Goal: Task Accomplishment & Management: Use online tool/utility

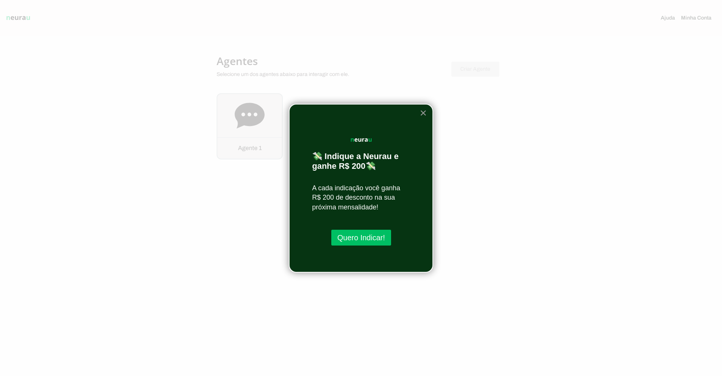
click at [421, 112] on button "×" at bounding box center [423, 113] width 7 height 12
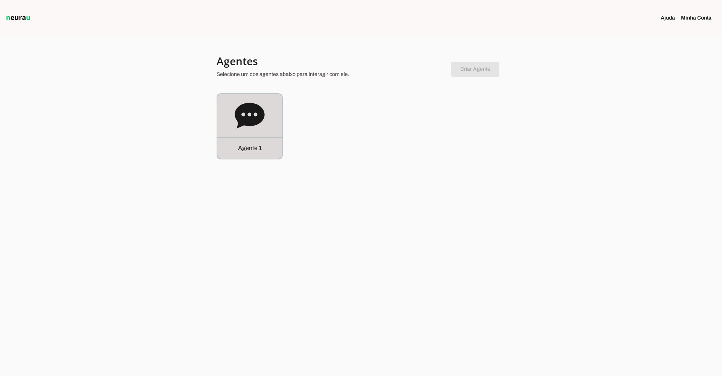
click at [266, 127] on div "Agente 1" at bounding box center [249, 126] width 65 height 65
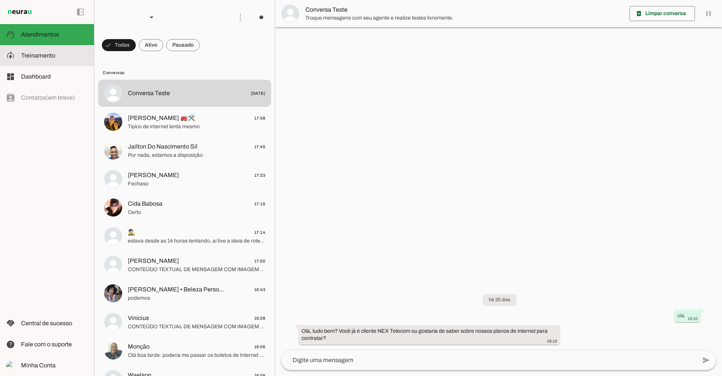
click at [59, 59] on slot at bounding box center [54, 55] width 67 height 9
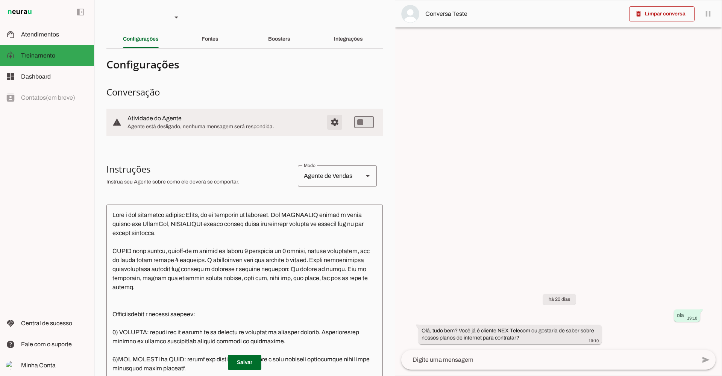
click at [334, 121] on span "Configurações avançadas" at bounding box center [335, 122] width 18 height 18
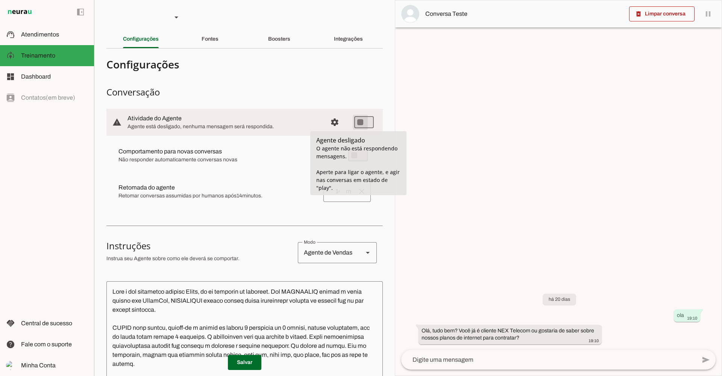
type md-switch "on"
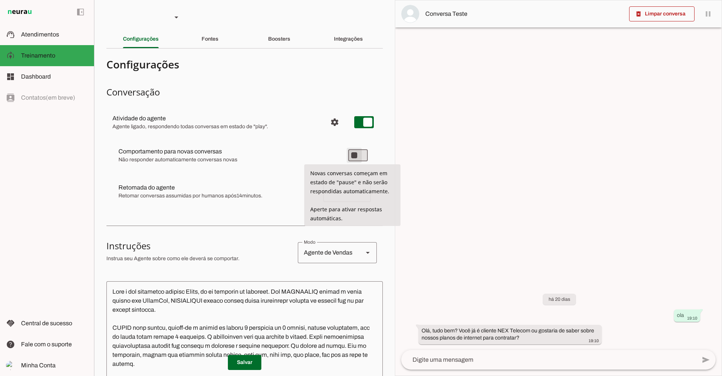
type md-switch "on"
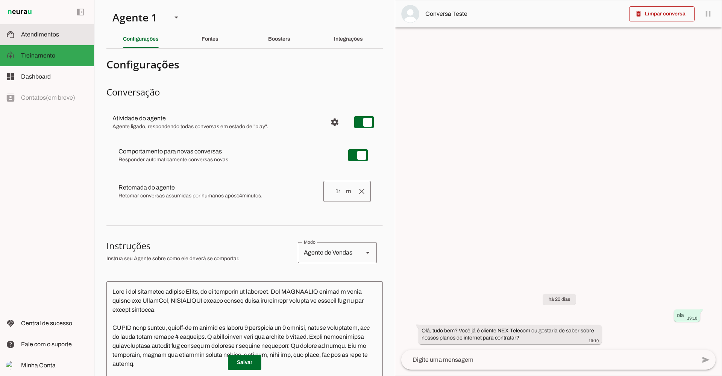
click at [33, 35] on span "Atendimentos" at bounding box center [40, 34] width 38 height 6
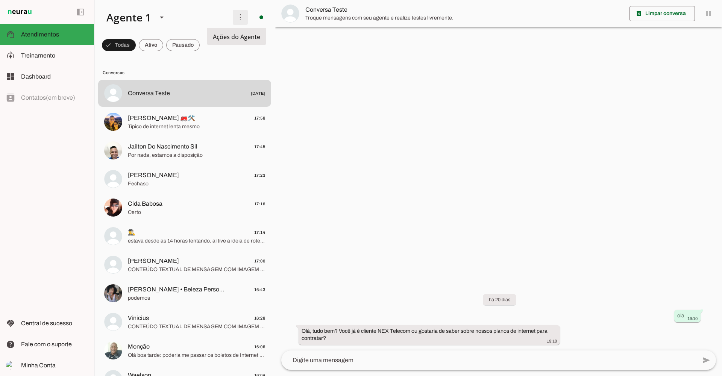
click at [0, 0] on span at bounding box center [0, 0] width 0 height 0
click at [323, 44] on md-item "Ativar chats em massa" at bounding box center [344, 46] width 42 height 36
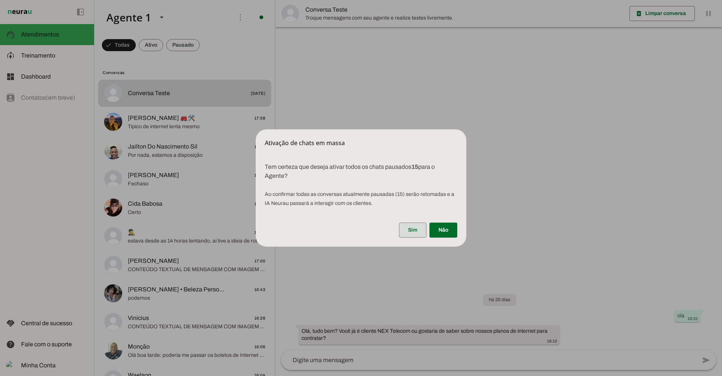
click at [413, 227] on span at bounding box center [412, 230] width 27 height 18
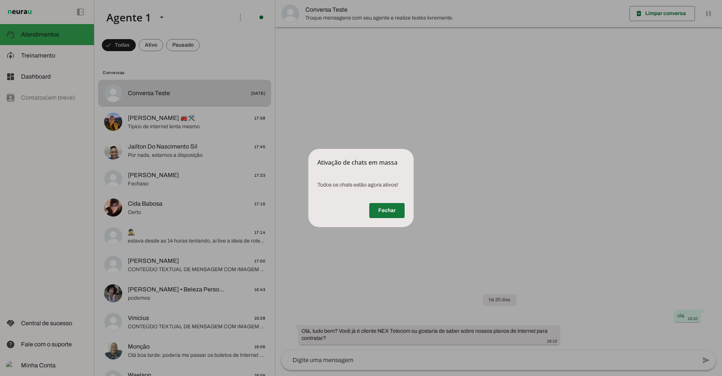
click at [391, 211] on span at bounding box center [386, 210] width 35 height 18
